Goal: Use online tool/utility: Utilize a website feature to perform a specific function

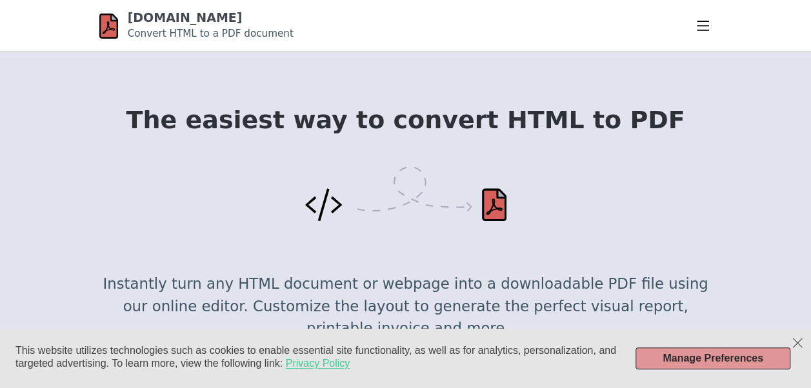
click at [510, 221] on div "The easiest way to convert HTML to PDF Instantly turn any HTML document or webp…" at bounding box center [405, 228] width 613 height 245
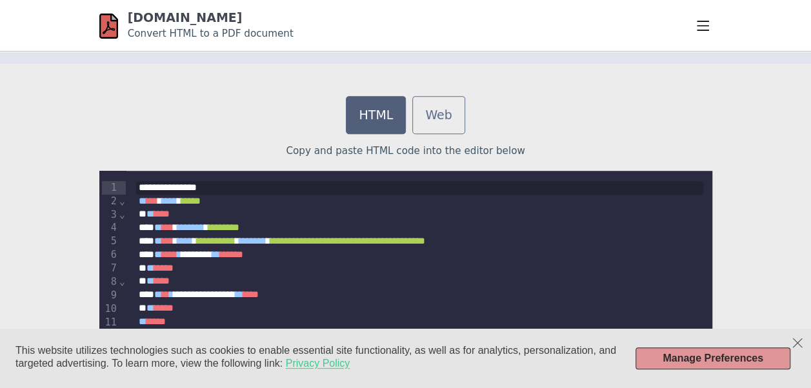
scroll to position [274, 0]
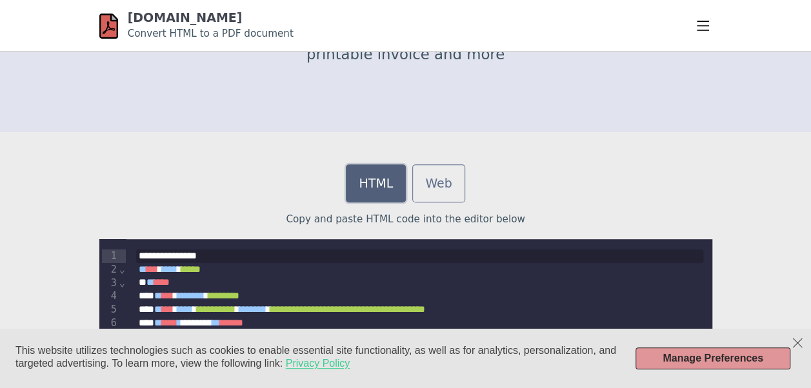
click at [387, 193] on link "HTML" at bounding box center [376, 183] width 60 height 38
click at [381, 184] on link "HTML" at bounding box center [376, 183] width 60 height 38
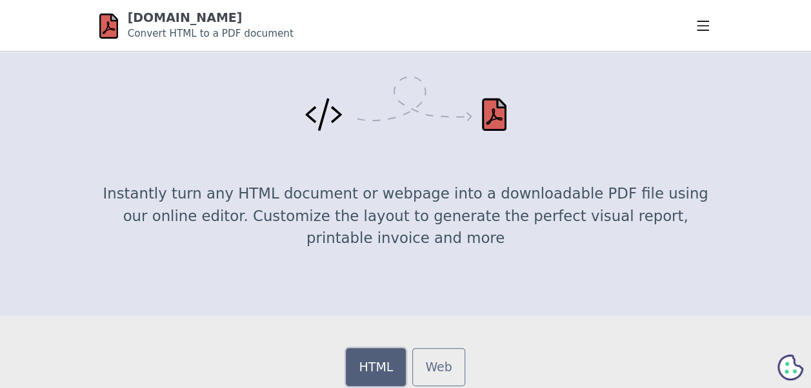
scroll to position [92, 0]
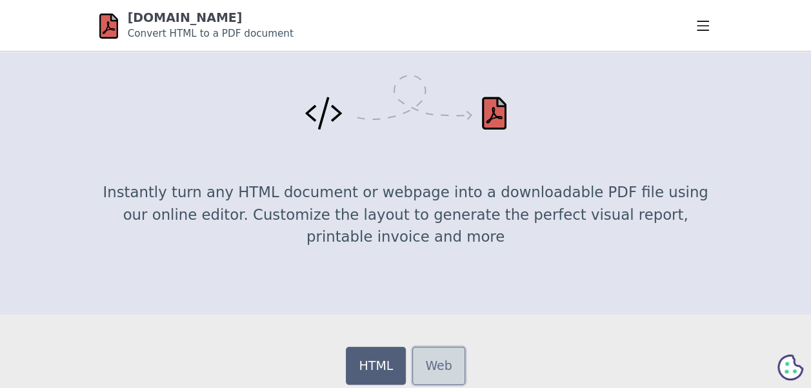
click at [450, 364] on link "Web" at bounding box center [438, 366] width 52 height 38
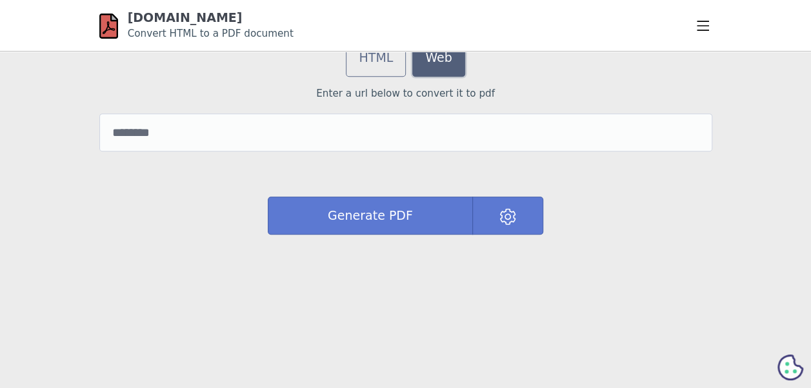
scroll to position [399, 0]
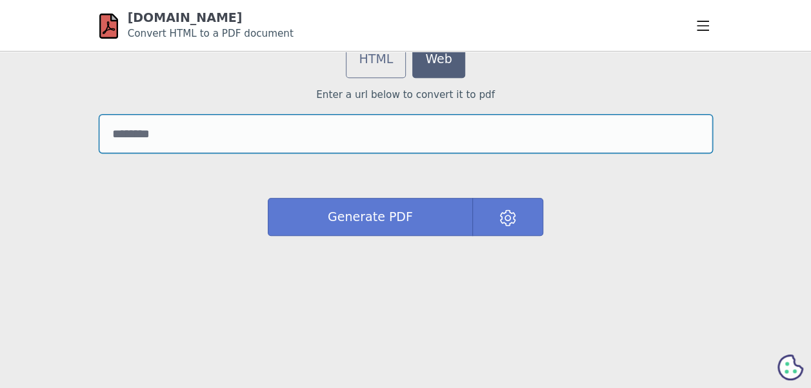
click at [308, 135] on input "url" at bounding box center [405, 134] width 613 height 38
click at [417, 130] on input "url" at bounding box center [405, 134] width 613 height 38
paste input "**********"
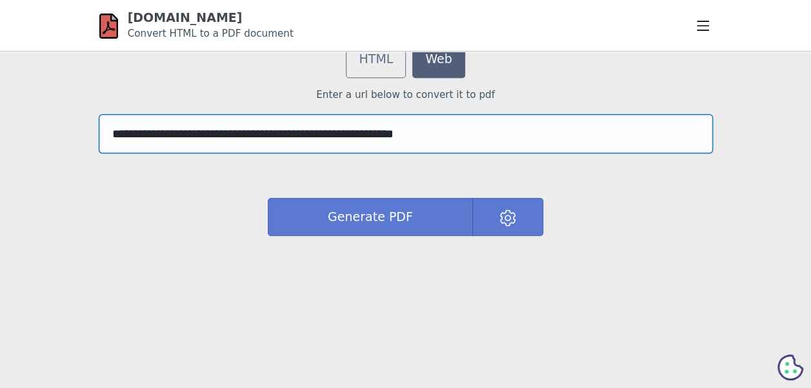
type input "**********"
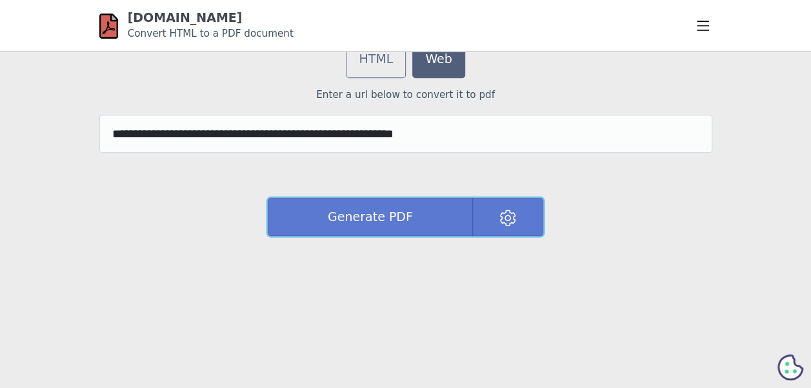
click at [429, 215] on button "Generate PDF" at bounding box center [370, 217] width 205 height 38
